Goal: Task Accomplishment & Management: Manage account settings

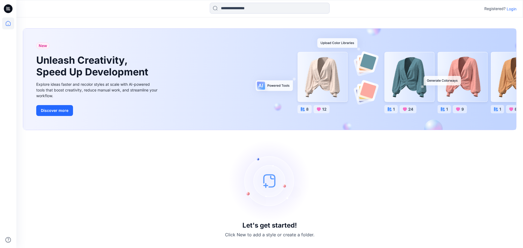
click at [514, 7] on p "Login" at bounding box center [512, 9] width 10 height 6
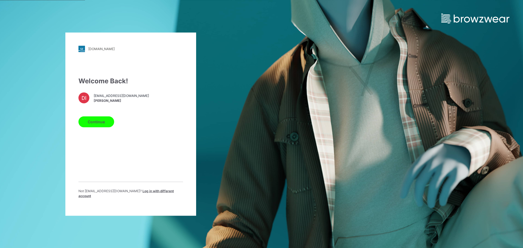
click at [103, 124] on button "Continue" at bounding box center [96, 121] width 36 height 11
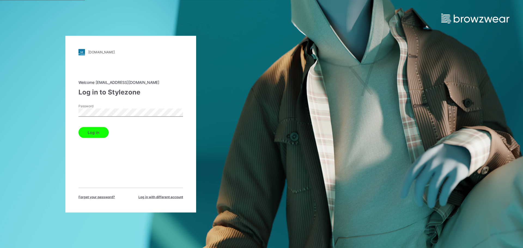
click at [103, 132] on button "Log in" at bounding box center [93, 132] width 30 height 11
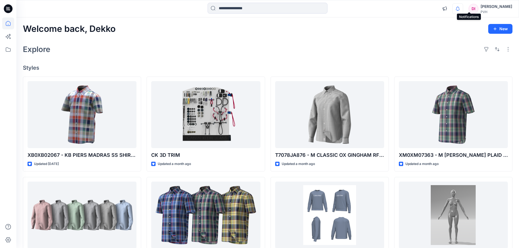
click at [463, 8] on icon "button" at bounding box center [457, 8] width 10 height 11
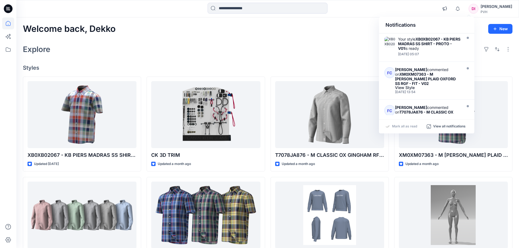
click at [308, 38] on div "Welcome back, Dekko New Explore Styles XB0XB02067 - KB PIERS MADRAS SS SHIRT - …" at bounding box center [267, 207] width 503 height 381
